Goal: Task Accomplishment & Management: Manage account settings

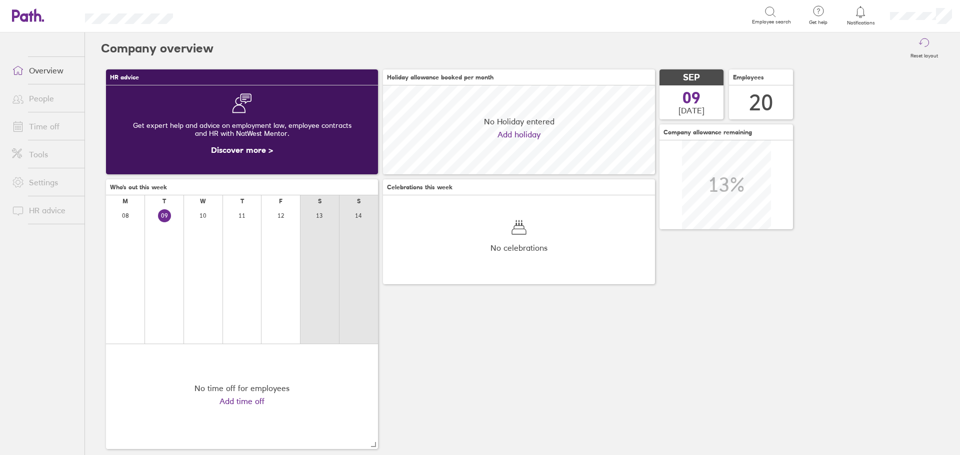
scroll to position [89, 272]
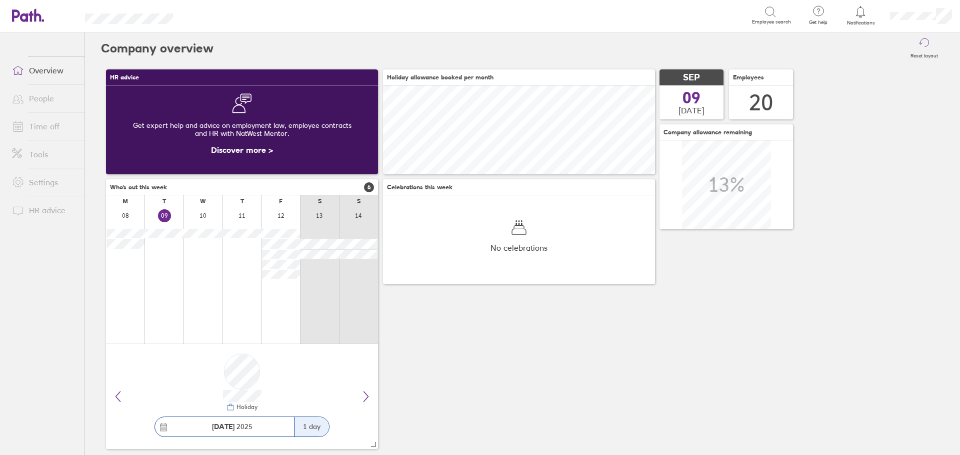
click at [38, 126] on link "Time off" at bounding box center [44, 126] width 80 height 20
